Goal: Task Accomplishment & Management: Use online tool/utility

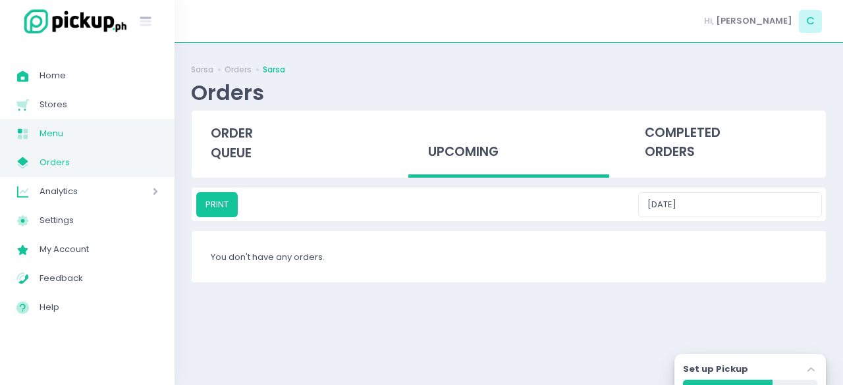
click at [63, 131] on span "Menu" at bounding box center [98, 133] width 118 height 17
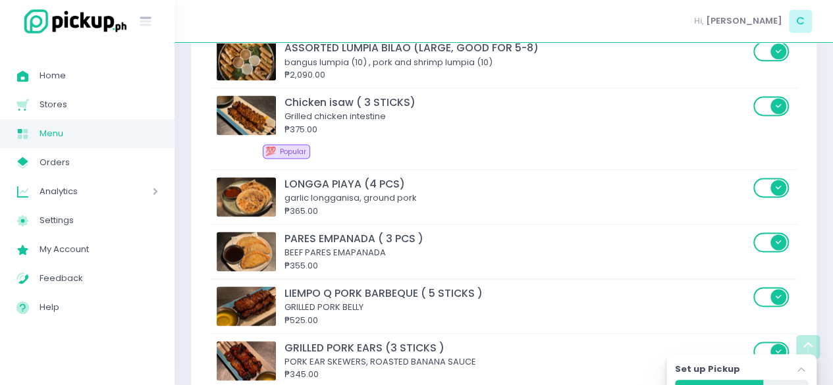
scroll to position [873, 0]
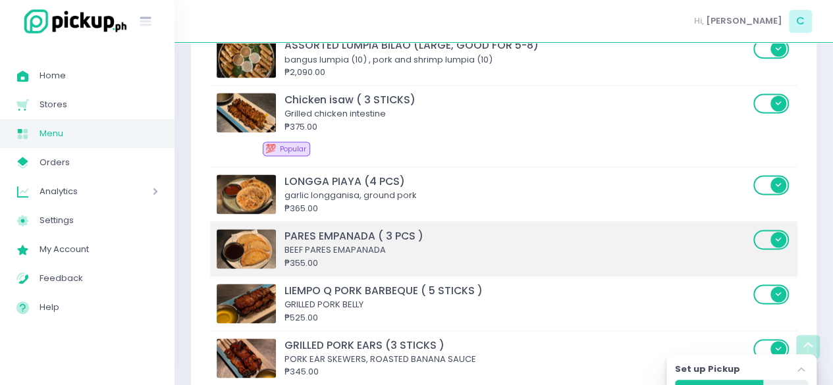
click at [771, 240] on span at bounding box center [772, 240] width 38 height 20
click at [95, 228] on input "checkbox" at bounding box center [95, 228] width 0 height 0
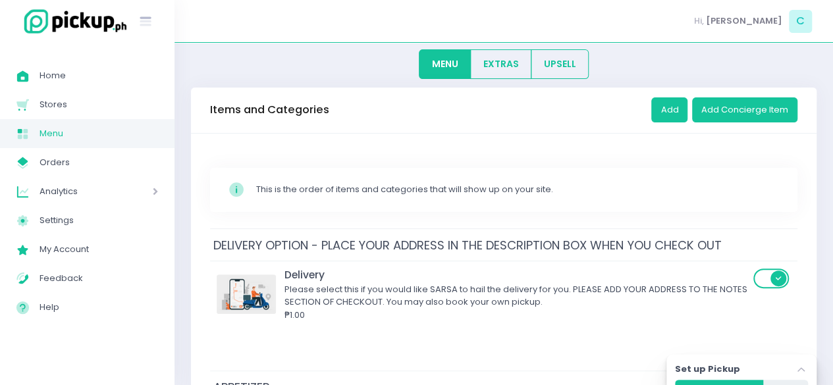
scroll to position [0, 0]
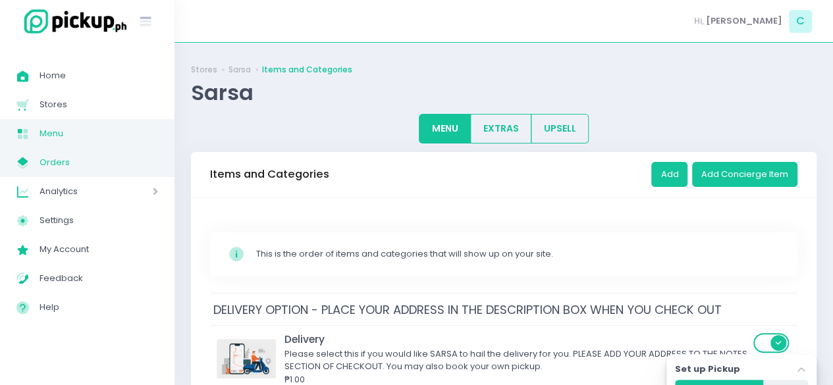
click at [41, 156] on span "Orders" at bounding box center [98, 162] width 118 height 17
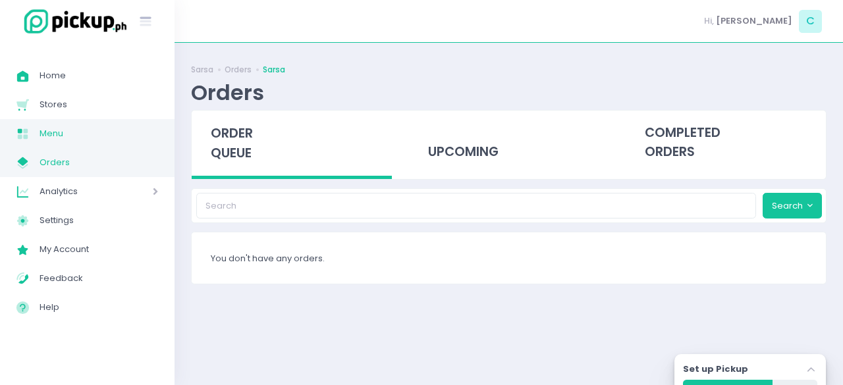
click at [53, 126] on span "Menu" at bounding box center [98, 133] width 118 height 17
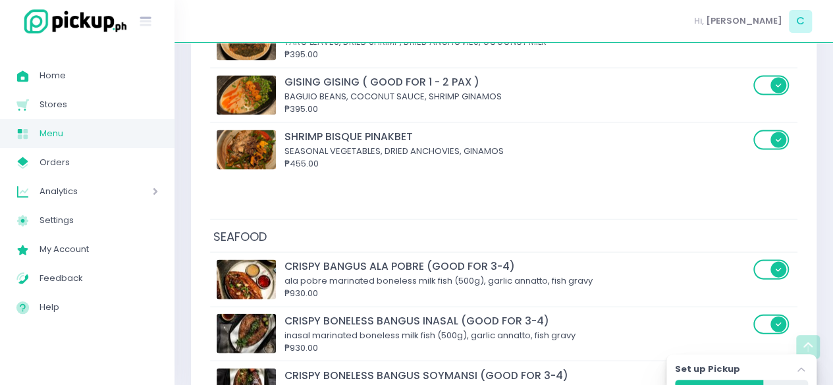
scroll to position [3839, 0]
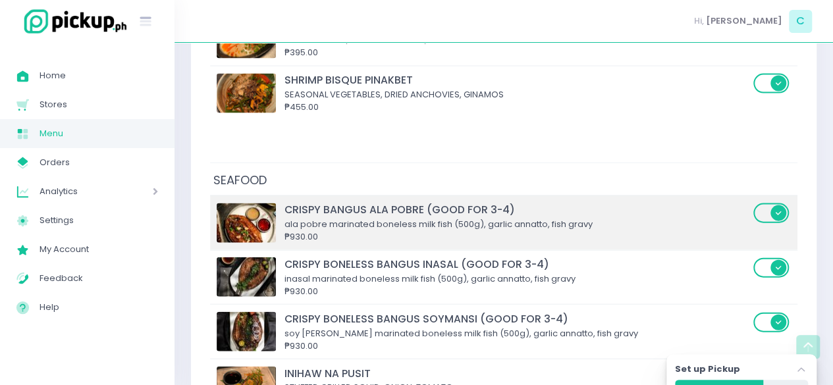
click at [771, 202] on label at bounding box center [772, 213] width 38 height 22
click at [95, 202] on input "checkbox" at bounding box center [95, 202] width 0 height 0
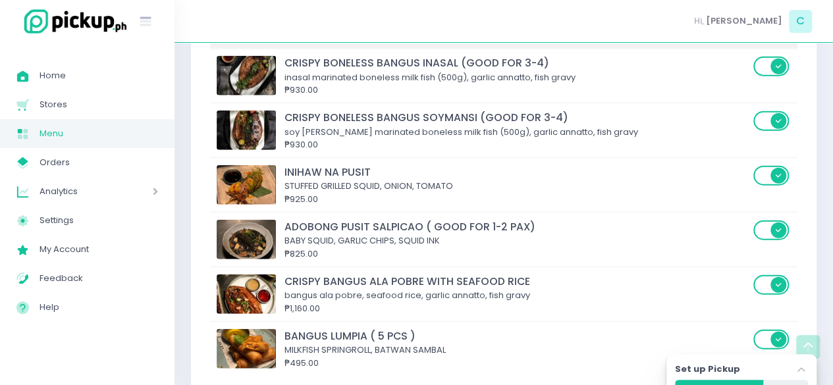
scroll to position [4066, 0]
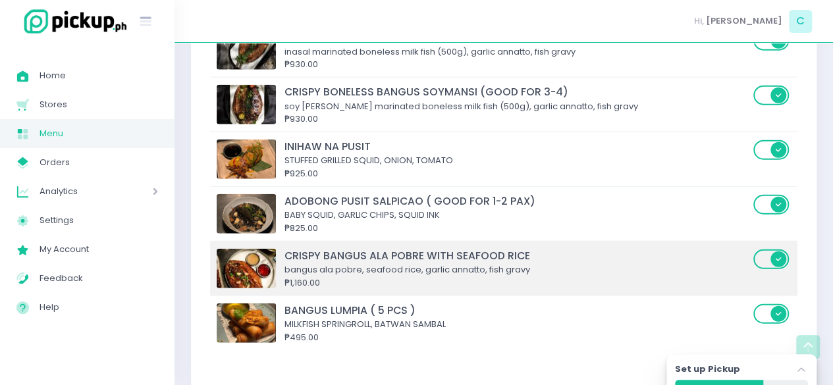
click at [779, 249] on span at bounding box center [772, 259] width 38 height 20
click at [95, 248] on input "checkbox" at bounding box center [95, 248] width 0 height 0
click at [779, 249] on span at bounding box center [772, 259] width 38 height 20
click at [95, 248] on input "checkbox" at bounding box center [95, 248] width 0 height 0
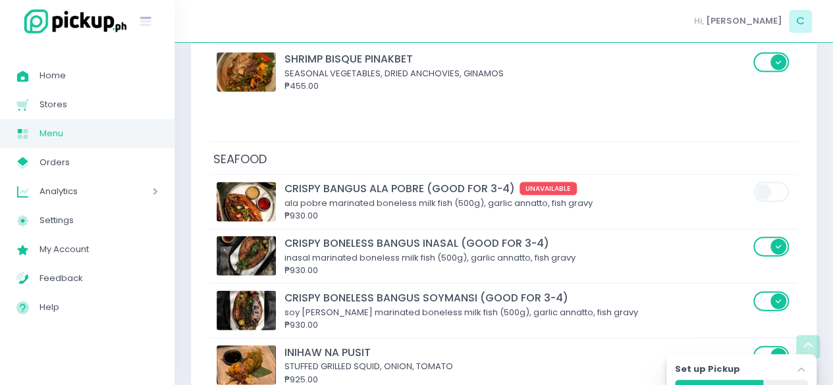
scroll to position [3857, 0]
